Goal: Navigation & Orientation: Find specific page/section

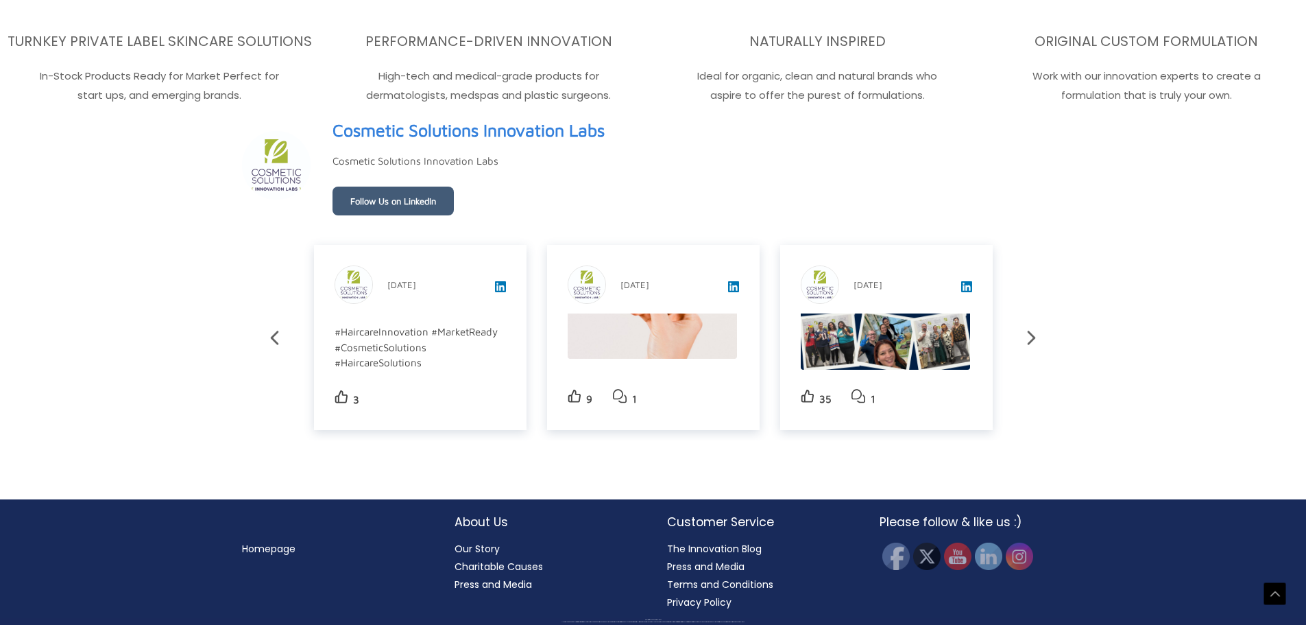
scroll to position [2456, 0]
click at [1031, 338] on icon at bounding box center [1032, 338] width 24 height 24
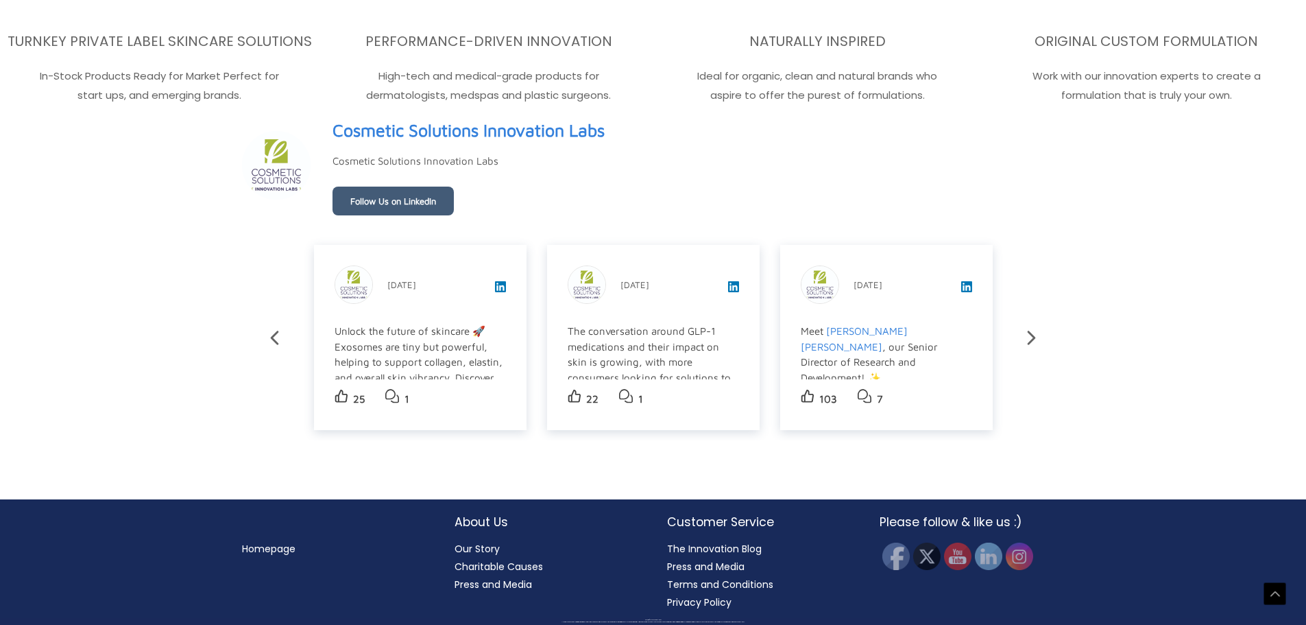
click at [1031, 338] on icon at bounding box center [1032, 338] width 24 height 24
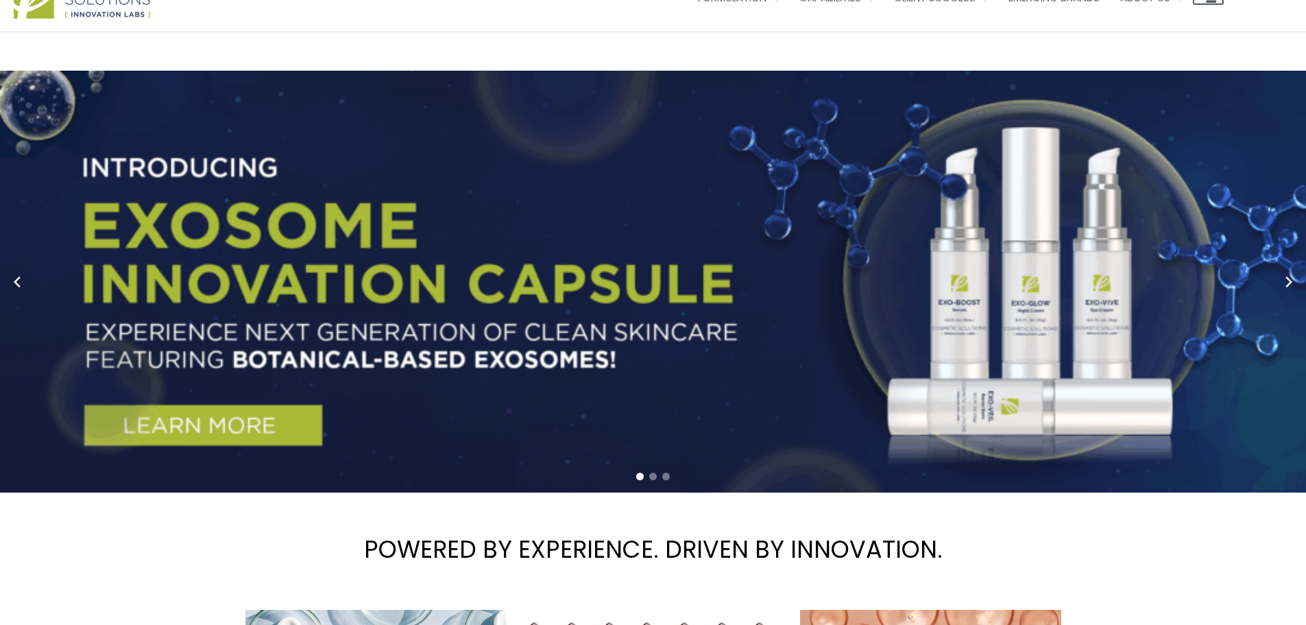
scroll to position [0, 0]
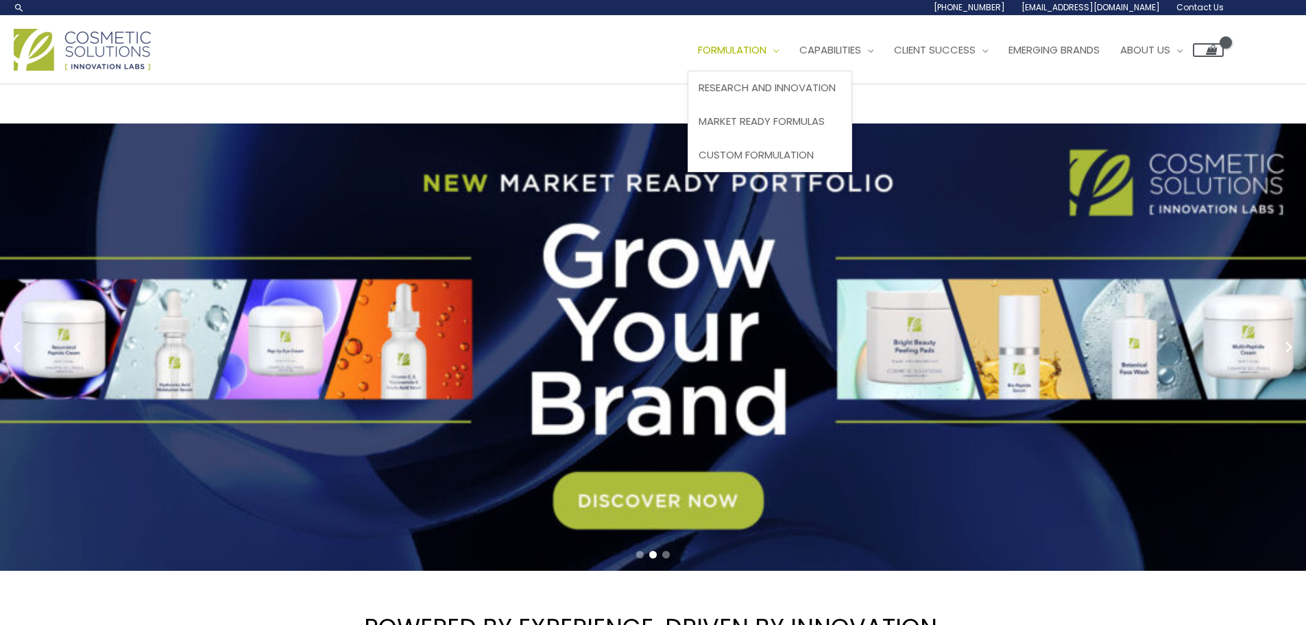
click at [779, 52] on span "Site Navigation" at bounding box center [773, 50] width 12 height 14
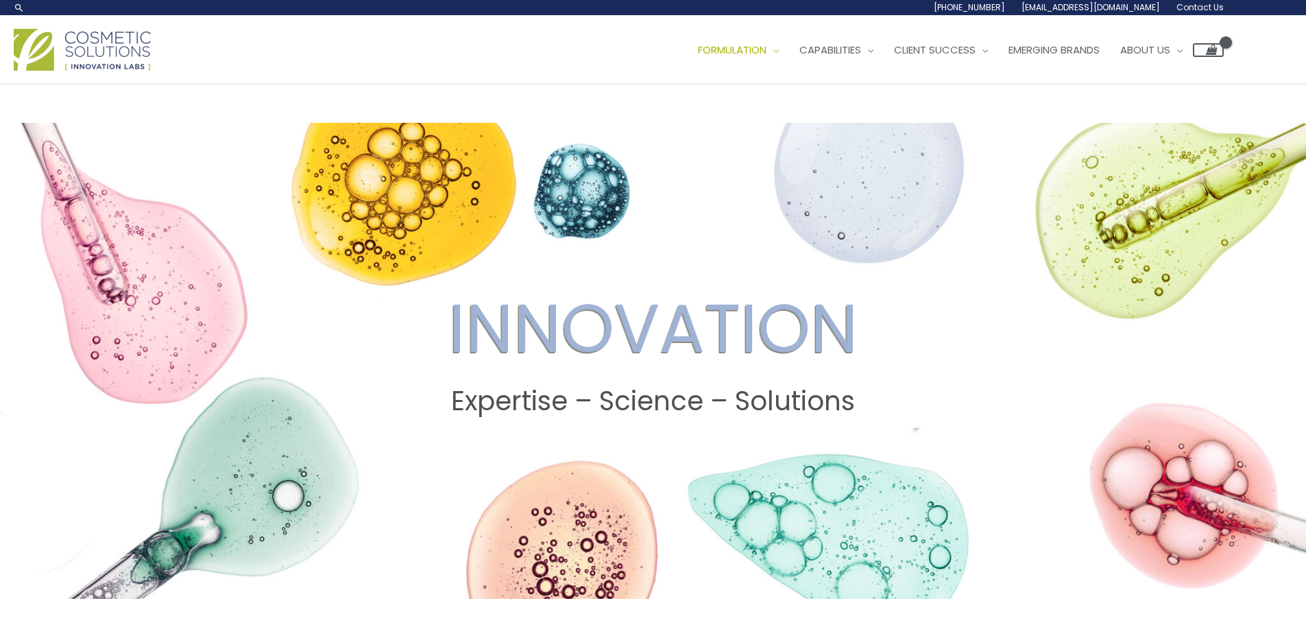
click at [936, 267] on span at bounding box center [653, 361] width 1306 height 476
